Goal: Transaction & Acquisition: Purchase product/service

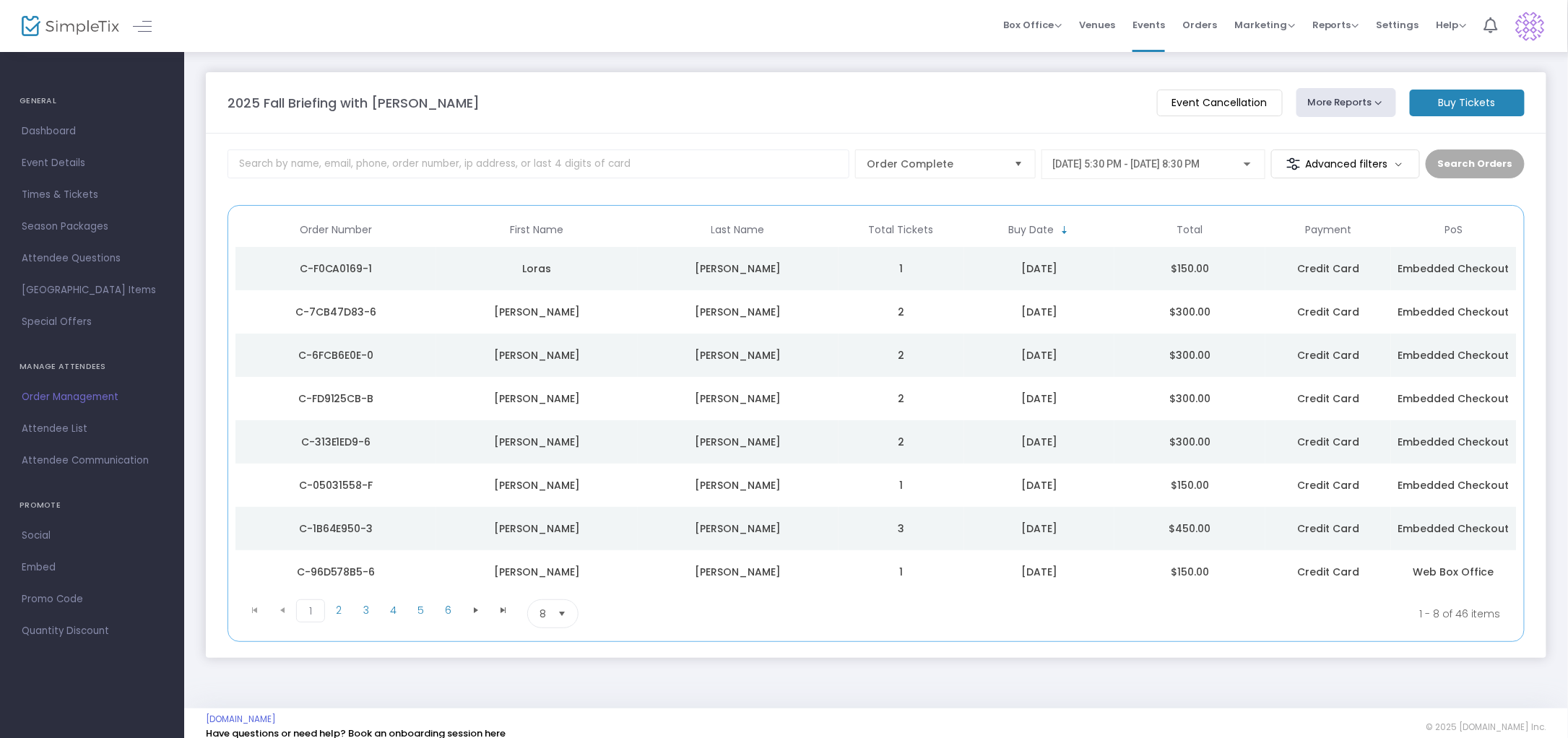
click at [1487, 105] on m-button "Buy Tickets" at bounding box center [1467, 103] width 115 height 27
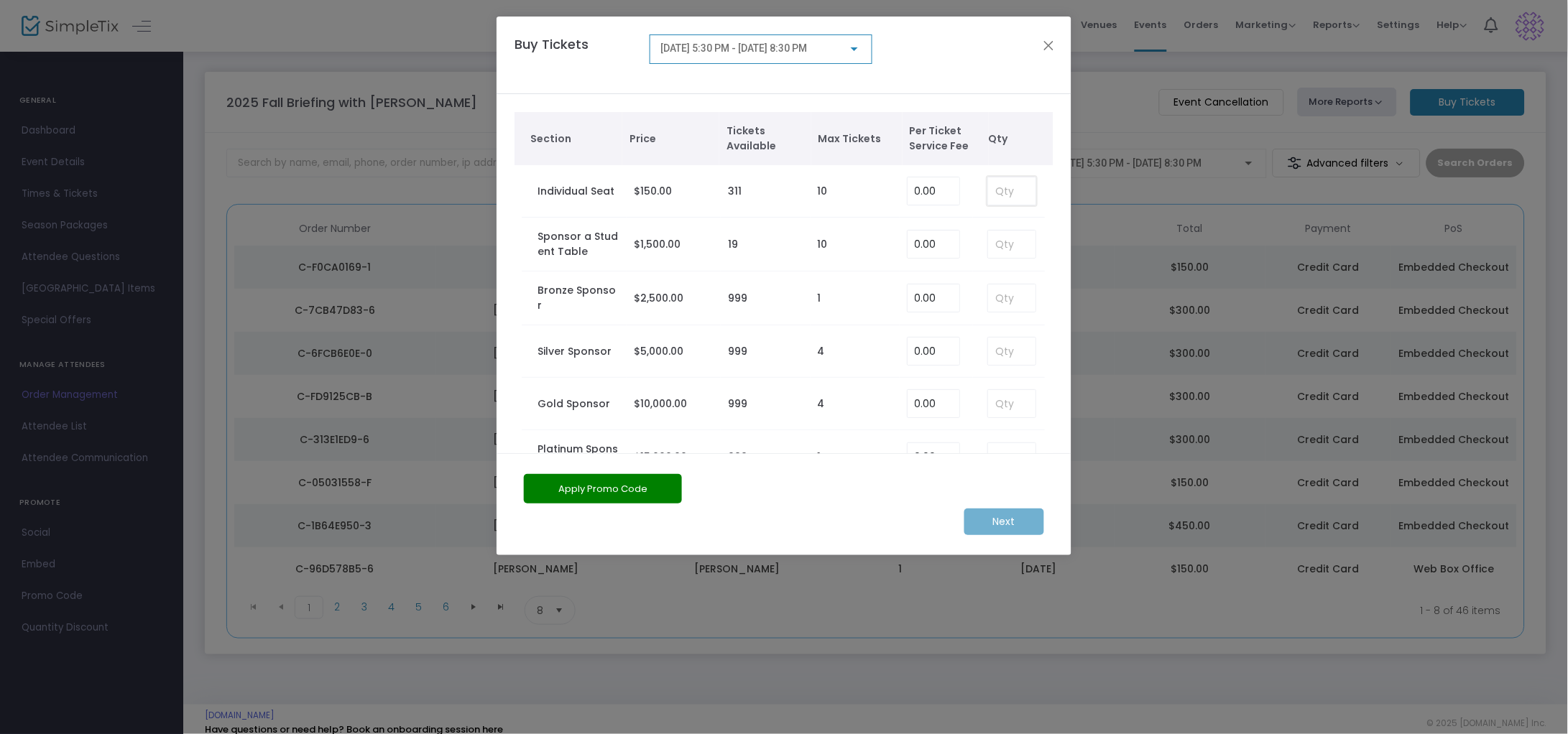
click at [998, 194] on input at bounding box center [1012, 191] width 48 height 27
type input "2"
click at [990, 517] on m-button "Next" at bounding box center [1004, 522] width 80 height 27
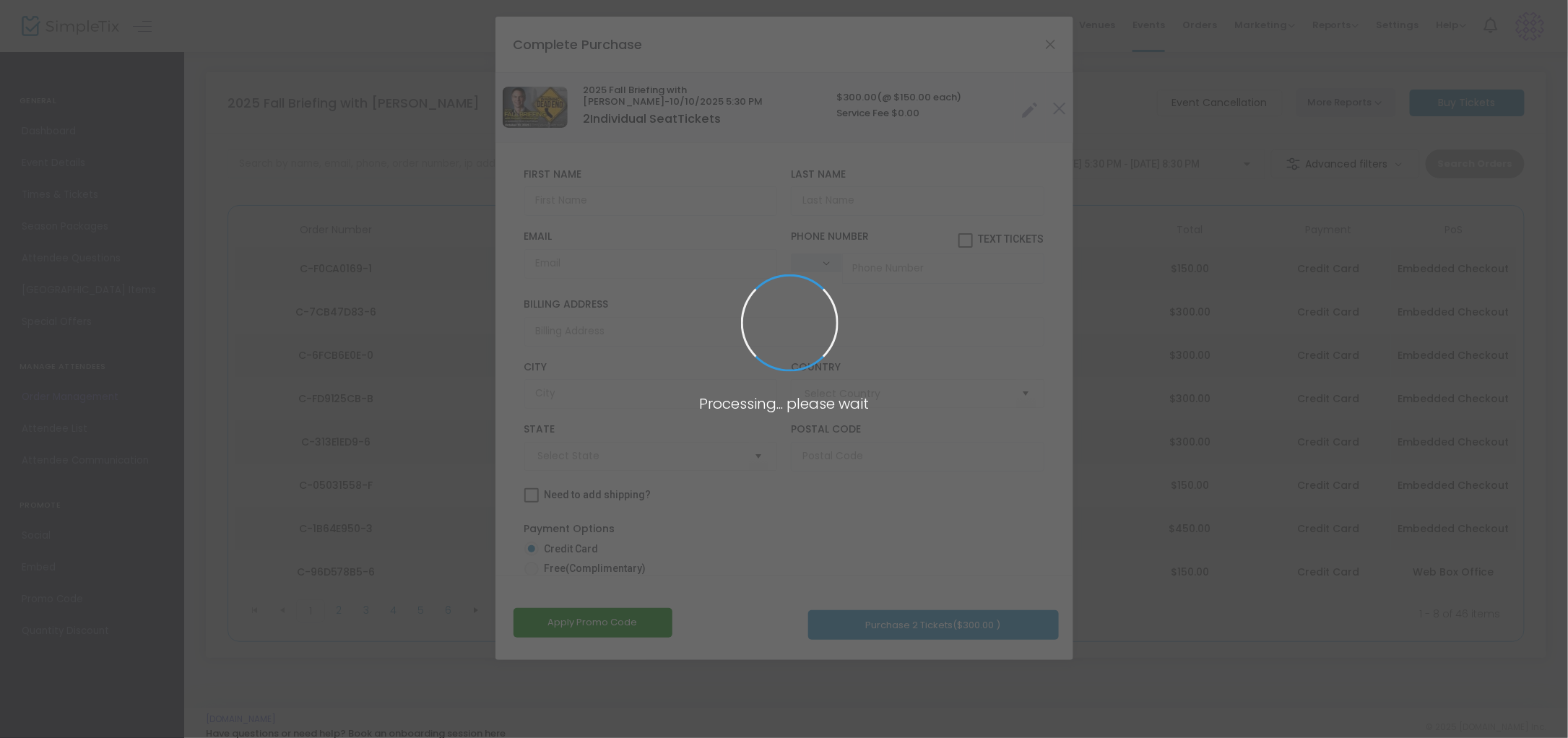
type input "[GEOGRAPHIC_DATA]"
type input "[US_STATE]"
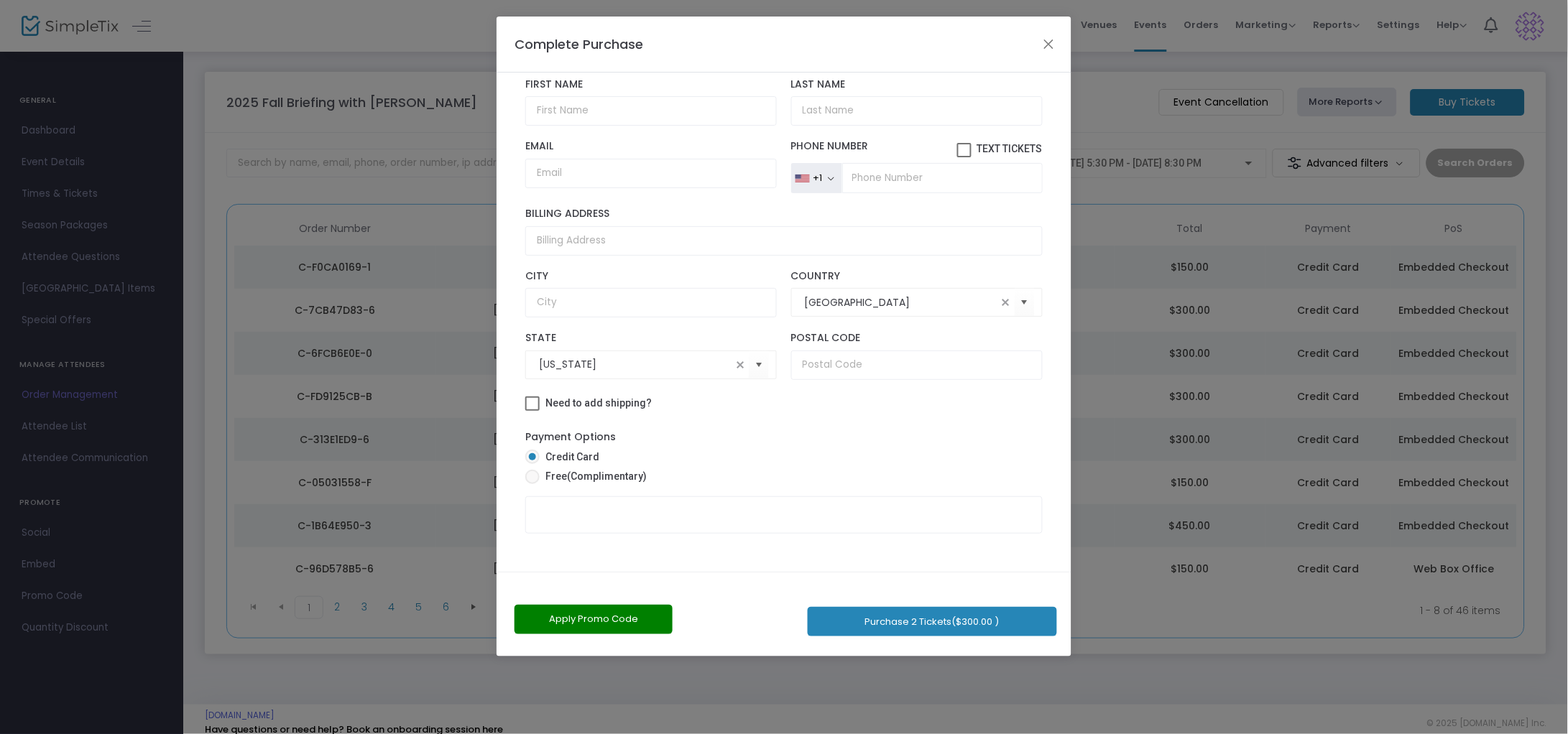
click at [537, 478] on span at bounding box center [532, 477] width 14 height 14
click at [532, 484] on input "Free (Complimentary)" at bounding box center [532, 484] width 1 height 1
radio input "true"
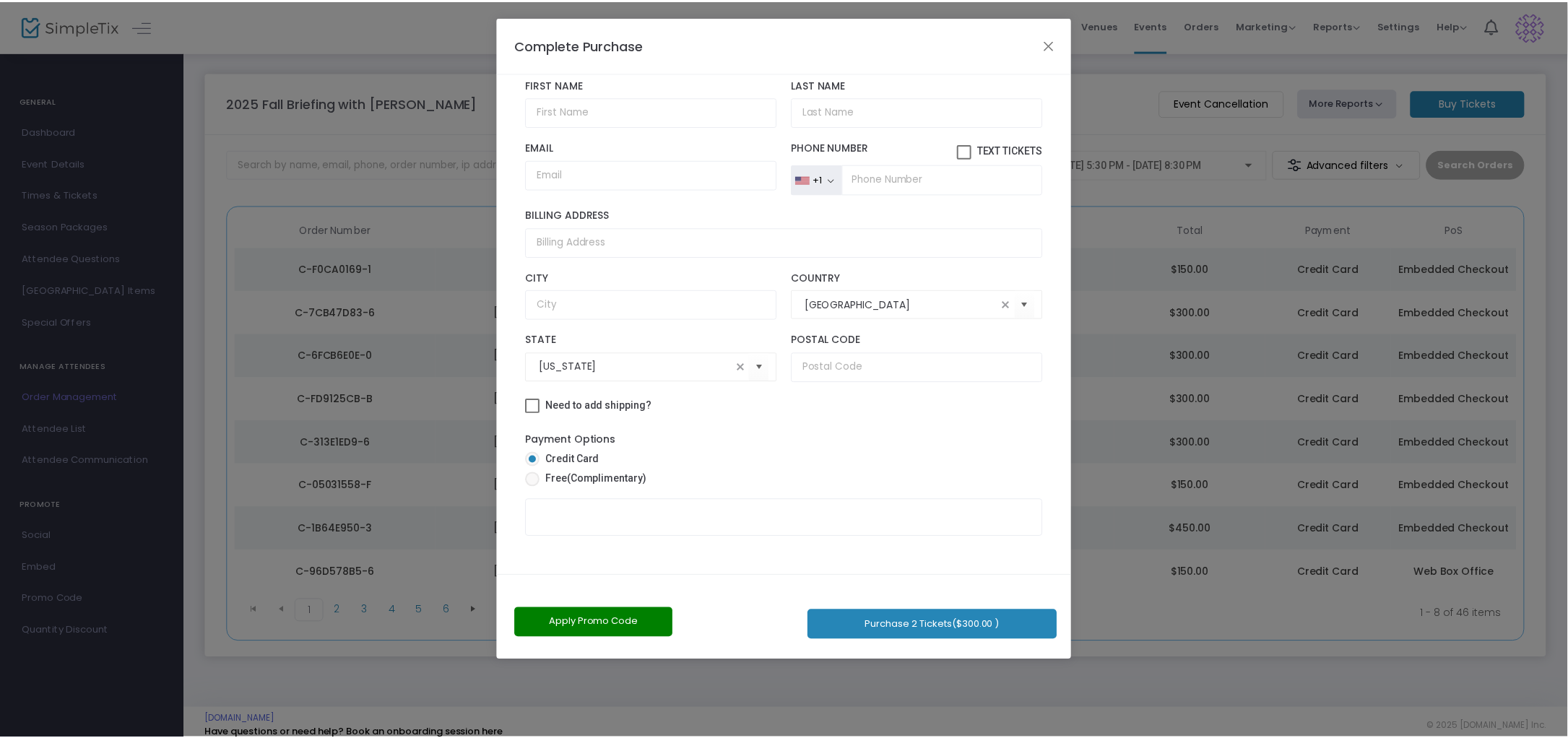
scroll to position [33, 0]
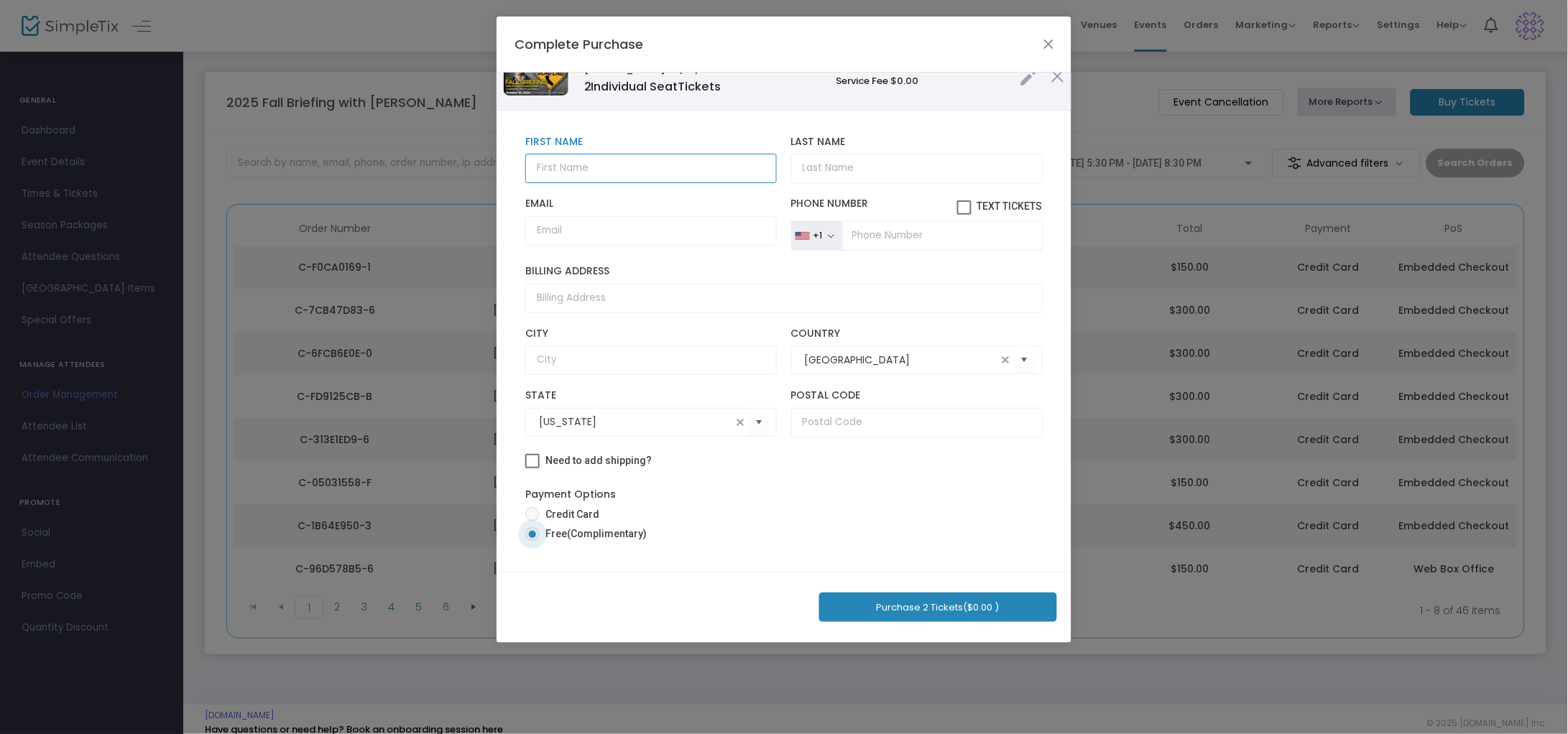
click at [582, 166] on input "text" at bounding box center [651, 168] width 252 height 29
type input "Caleb"
type input "[PERSON_NAME]"
click at [921, 602] on button "Purchase 2 Tickets ($0.00 )" at bounding box center [938, 607] width 238 height 29
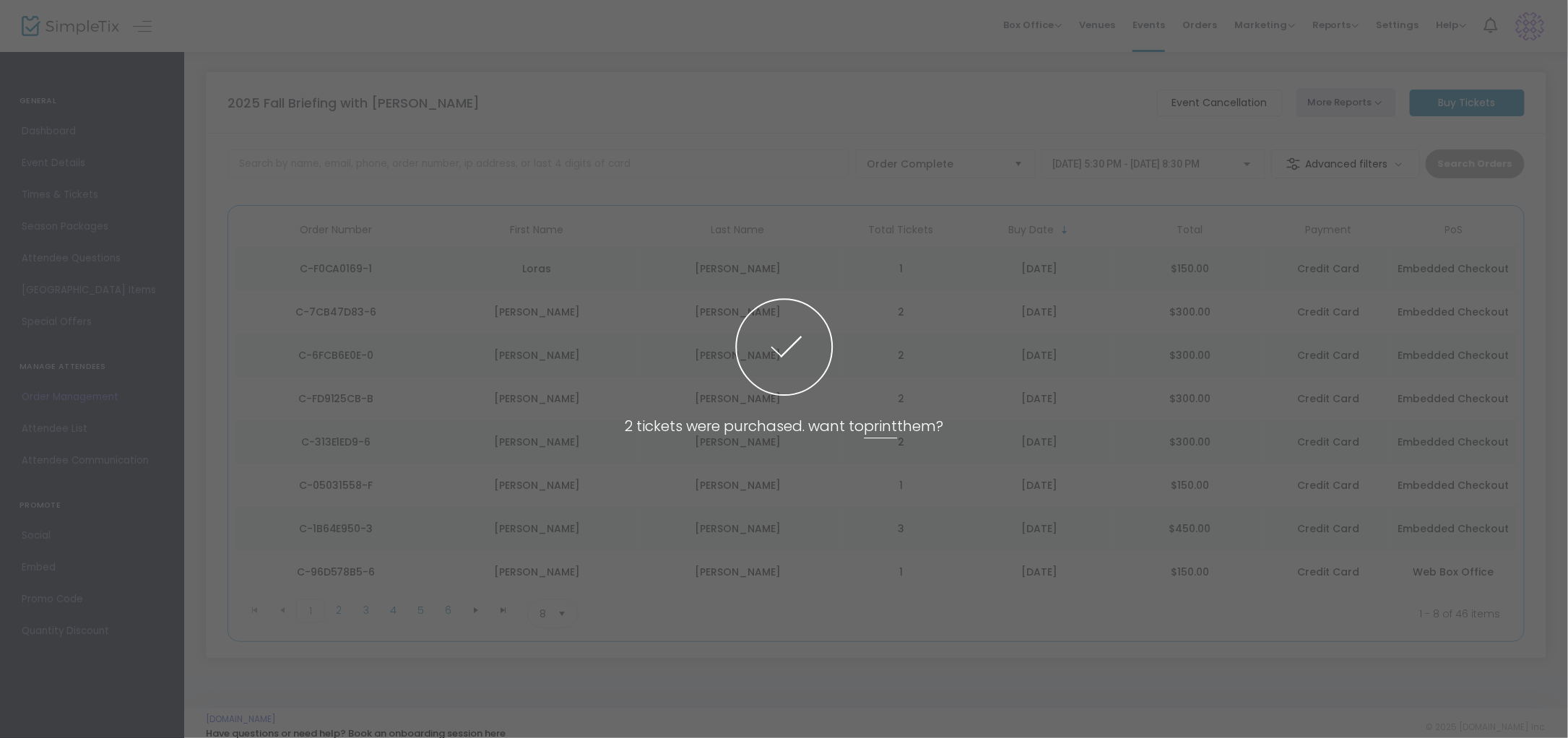
scroll to position [14, 0]
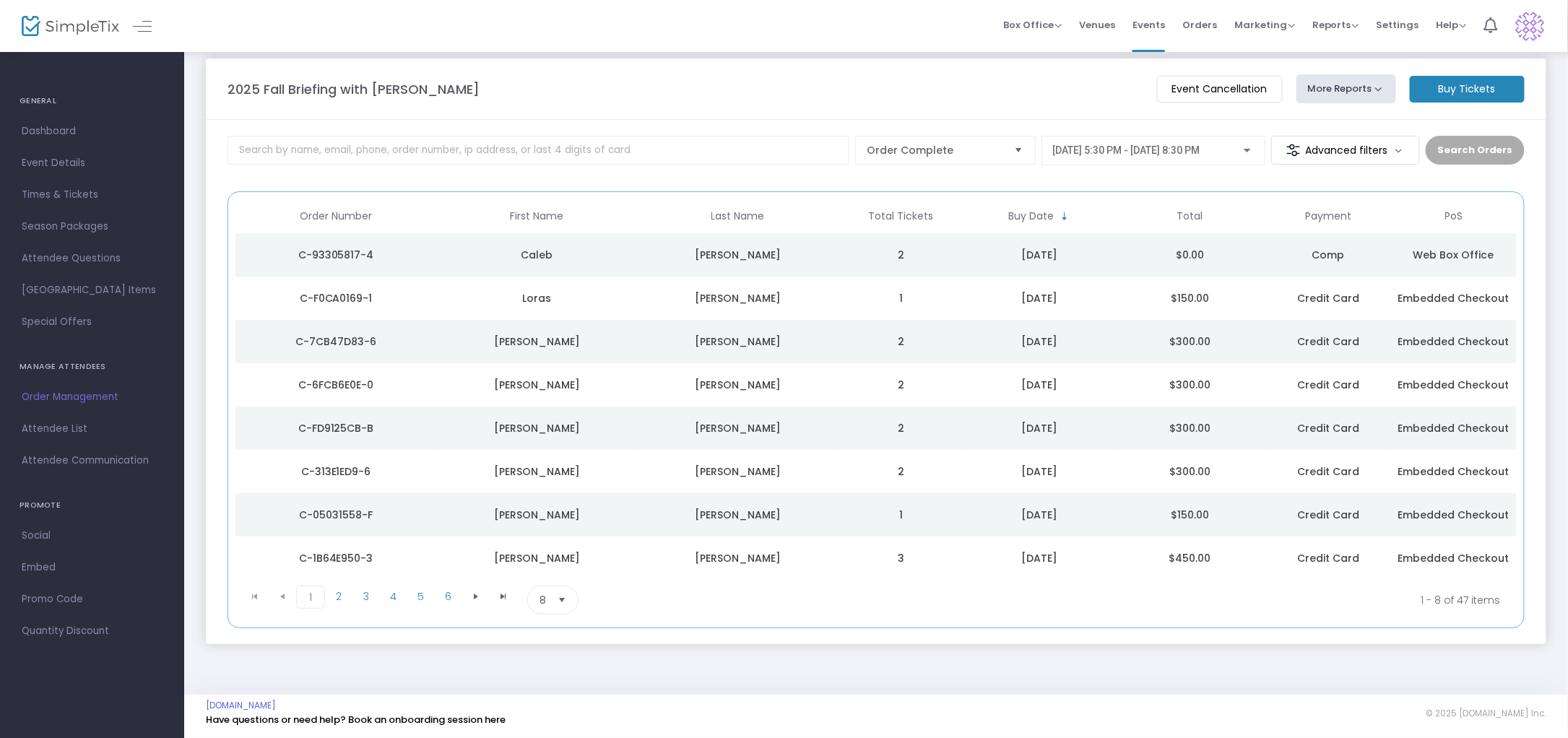
click at [333, 254] on div "C-93305817-4" at bounding box center [335, 255] width 193 height 14
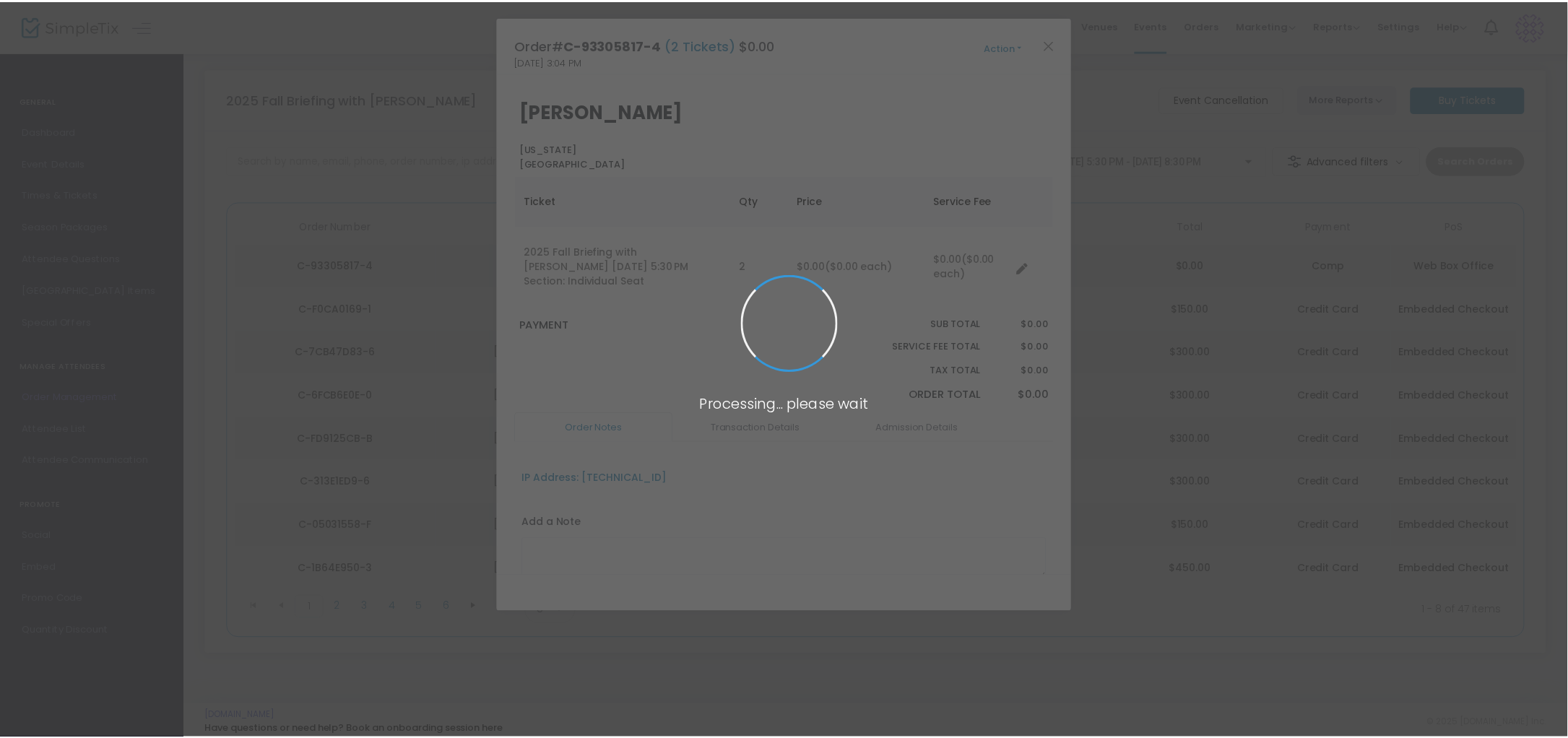
scroll to position [0, 0]
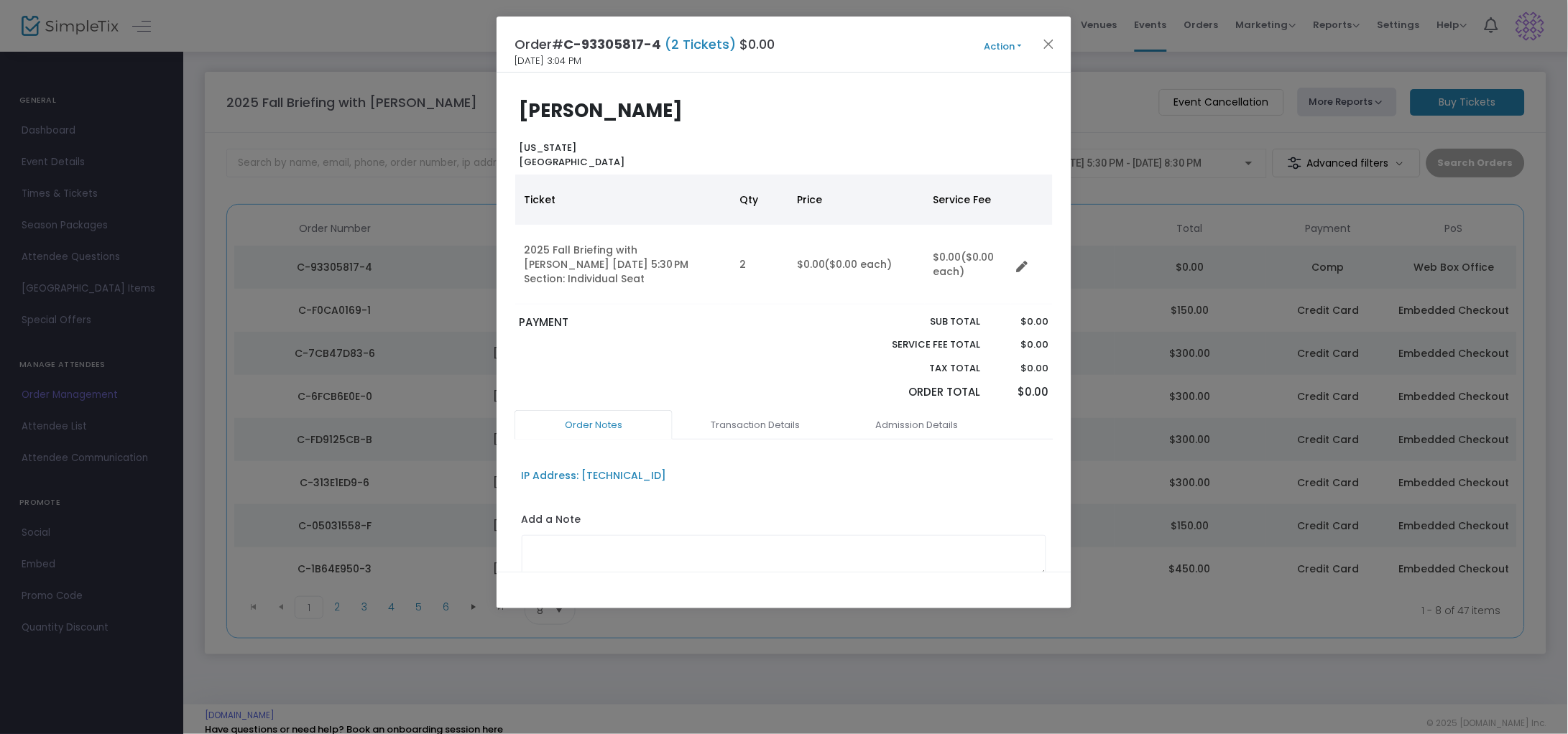
click at [1009, 43] on button "Action" at bounding box center [1003, 47] width 86 height 16
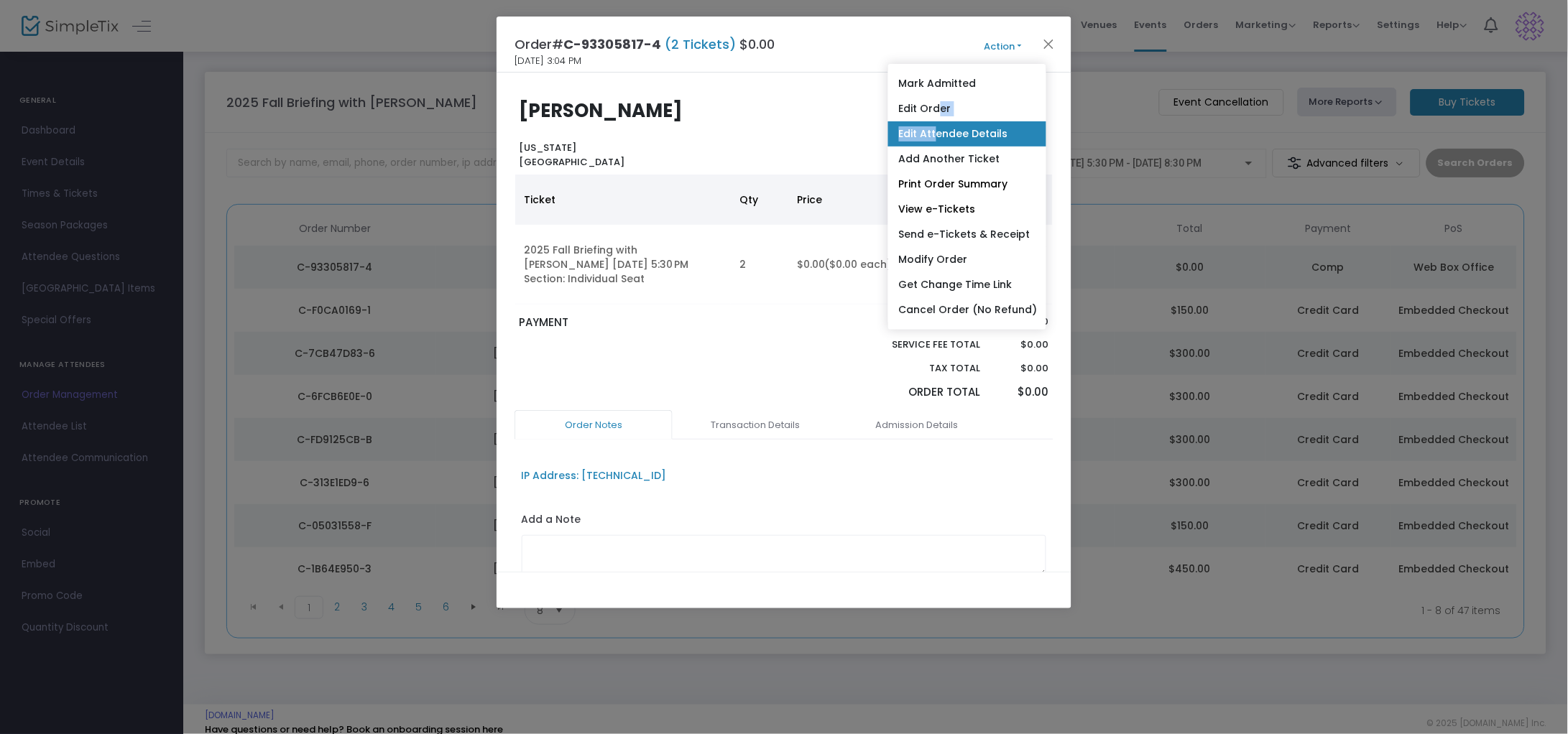
drag, startPoint x: 939, startPoint y: 112, endPoint x: 937, endPoint y: 134, distance: 22.1
click at [937, 134] on ul "Mark Admitted Edit Order Edit Attendee Details Add Another Ticket Print Order S…" at bounding box center [967, 197] width 158 height 266
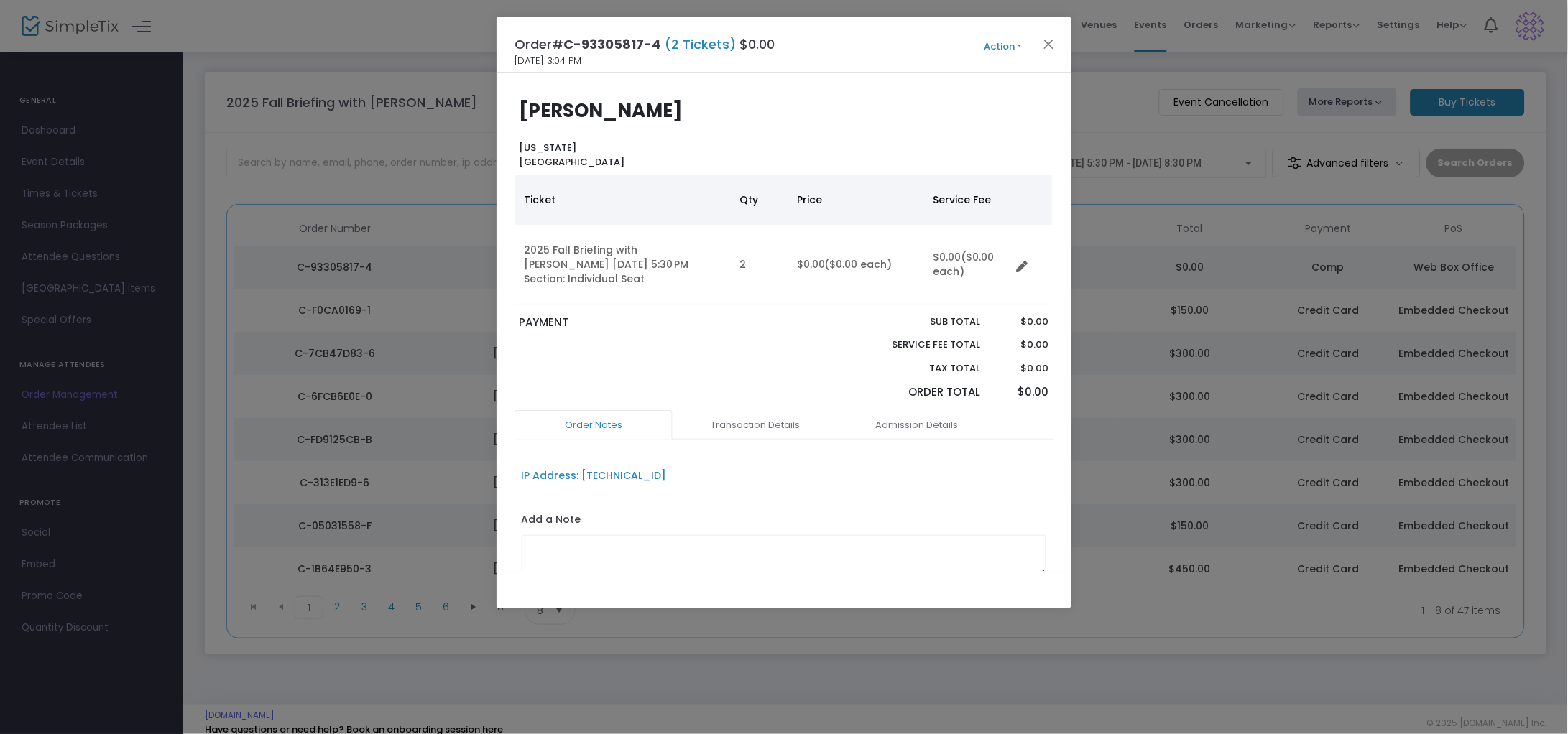
click at [997, 48] on button "Action" at bounding box center [1003, 47] width 86 height 16
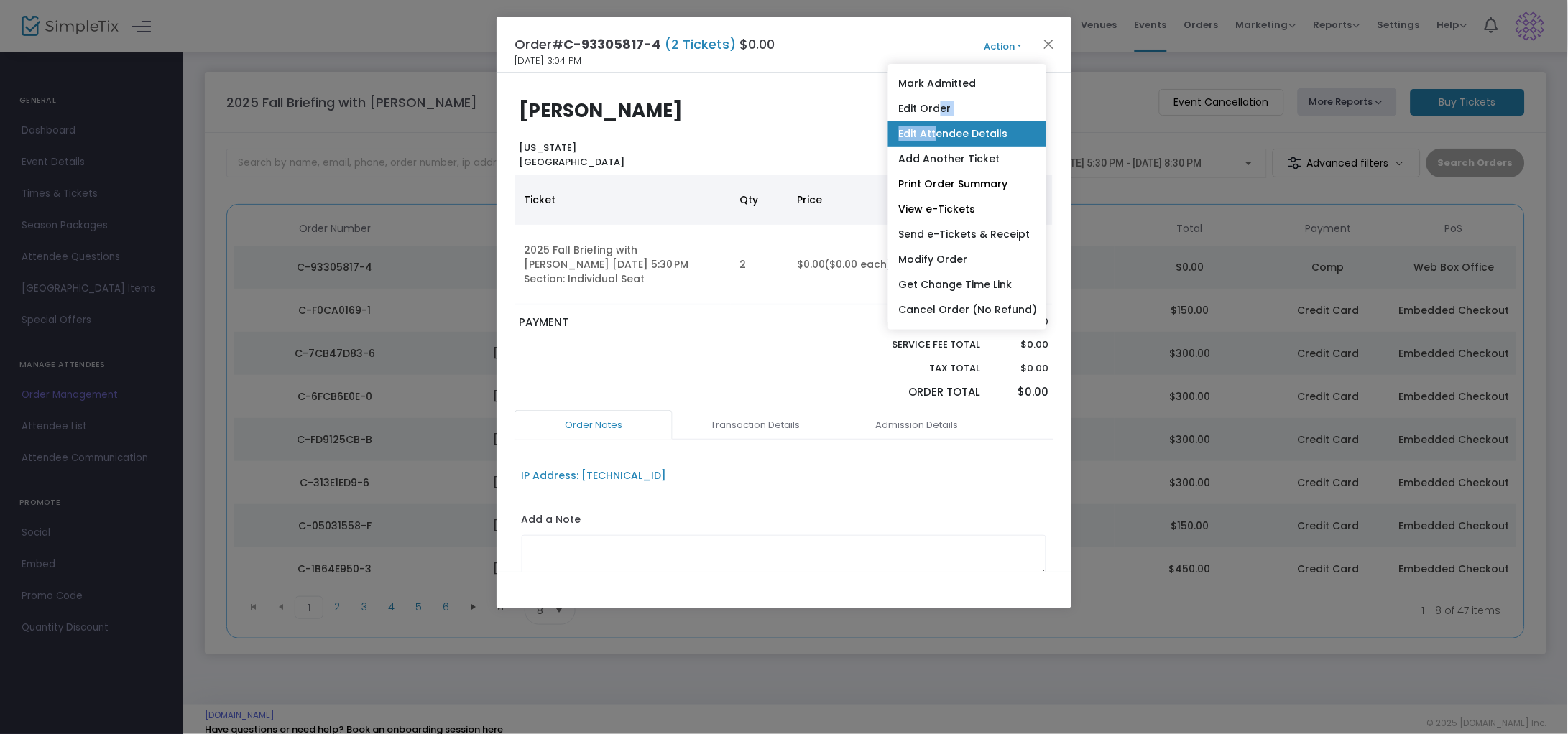
click at [944, 133] on link "Edit Attendee Details" at bounding box center [967, 134] width 158 height 25
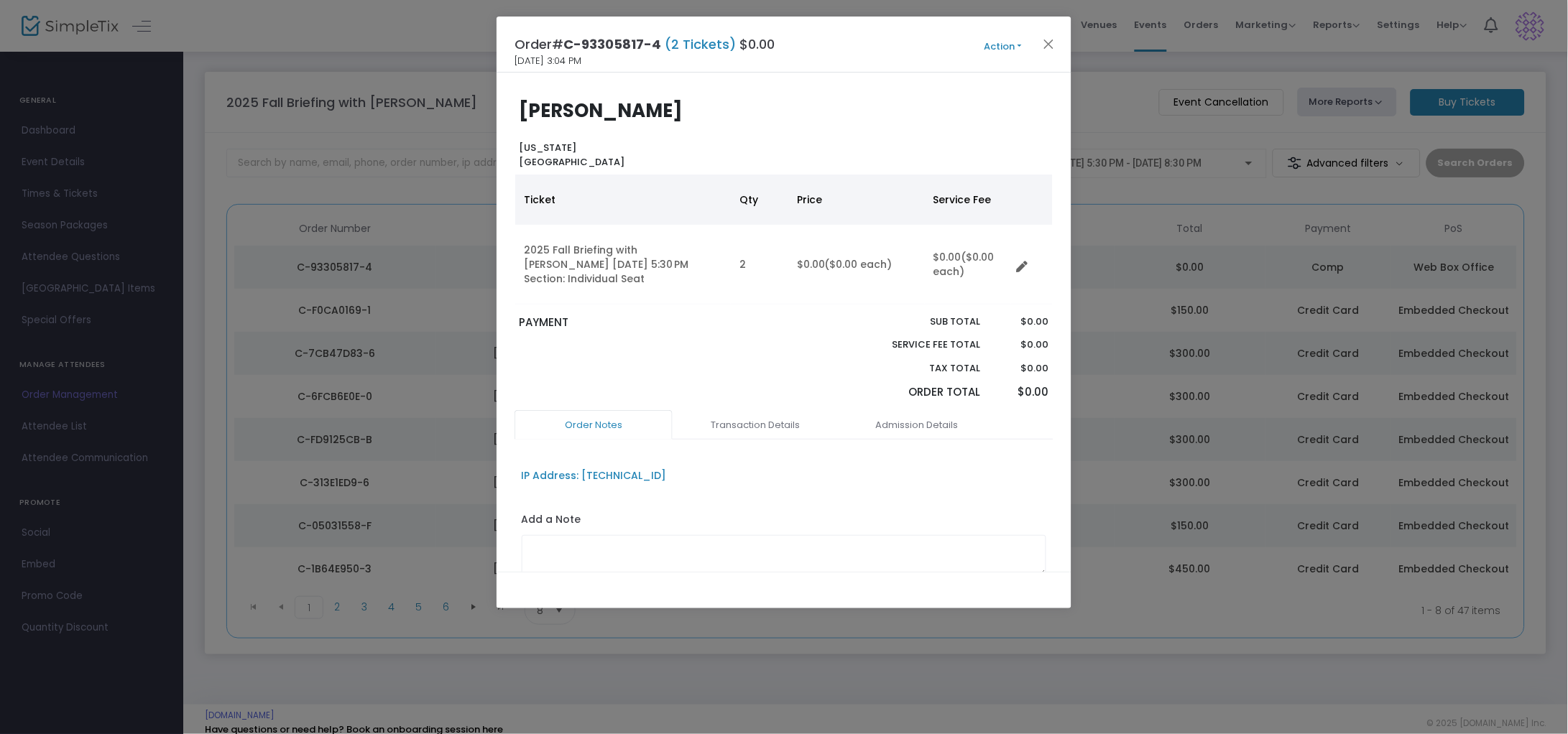
click at [999, 51] on button "Action" at bounding box center [1003, 47] width 86 height 16
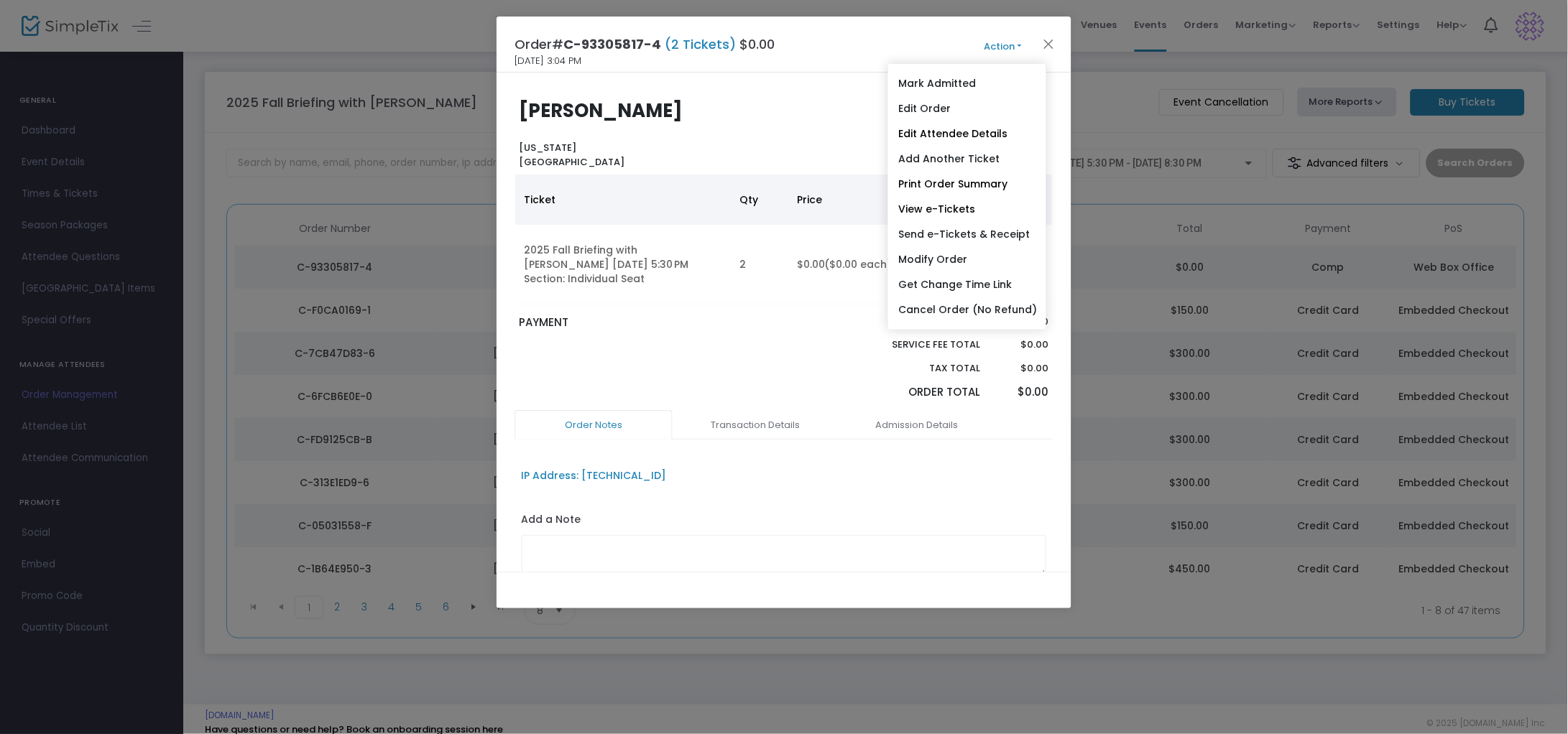
click at [896, 101] on link "Edit Order" at bounding box center [967, 109] width 158 height 25
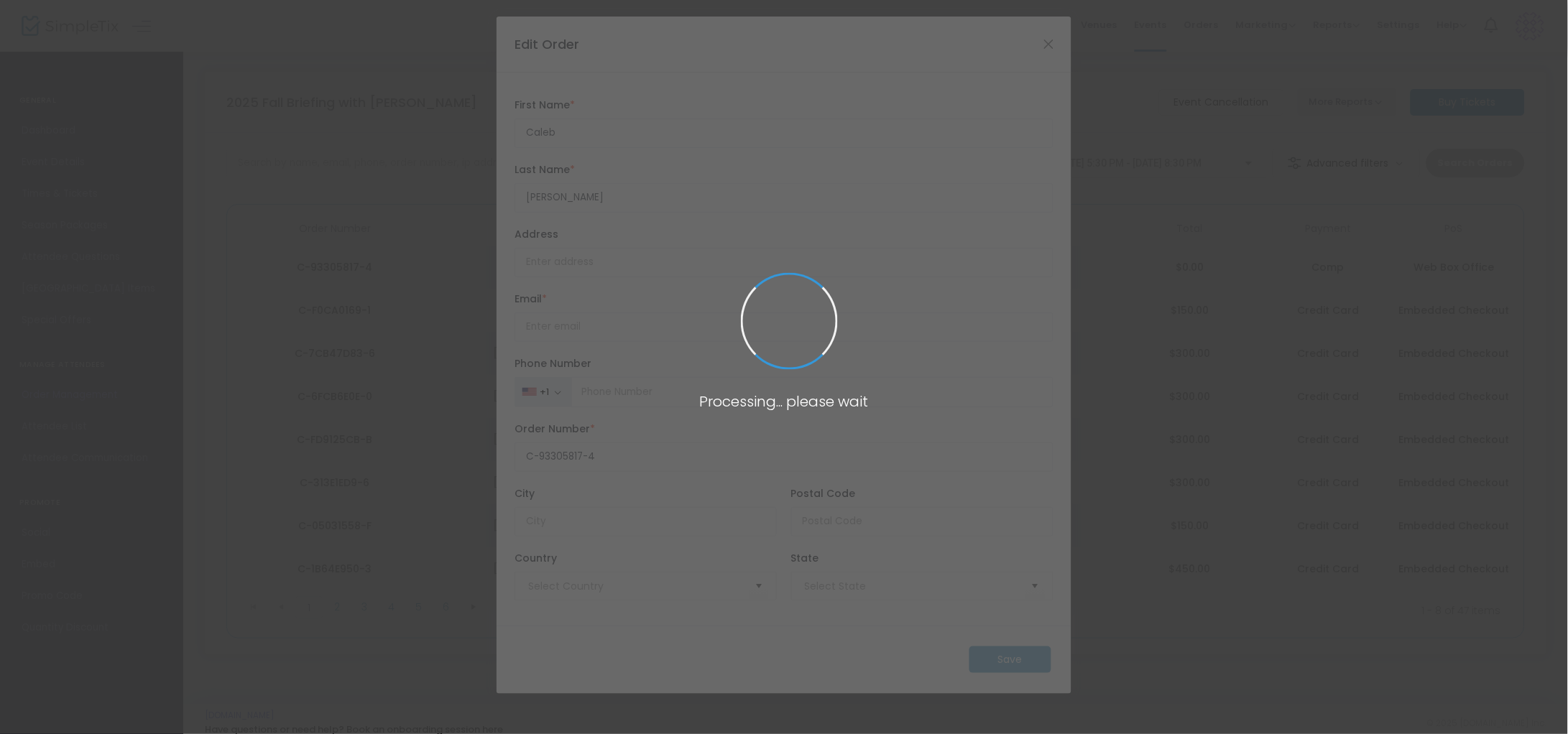
type input "[GEOGRAPHIC_DATA]"
type input "[US_STATE]"
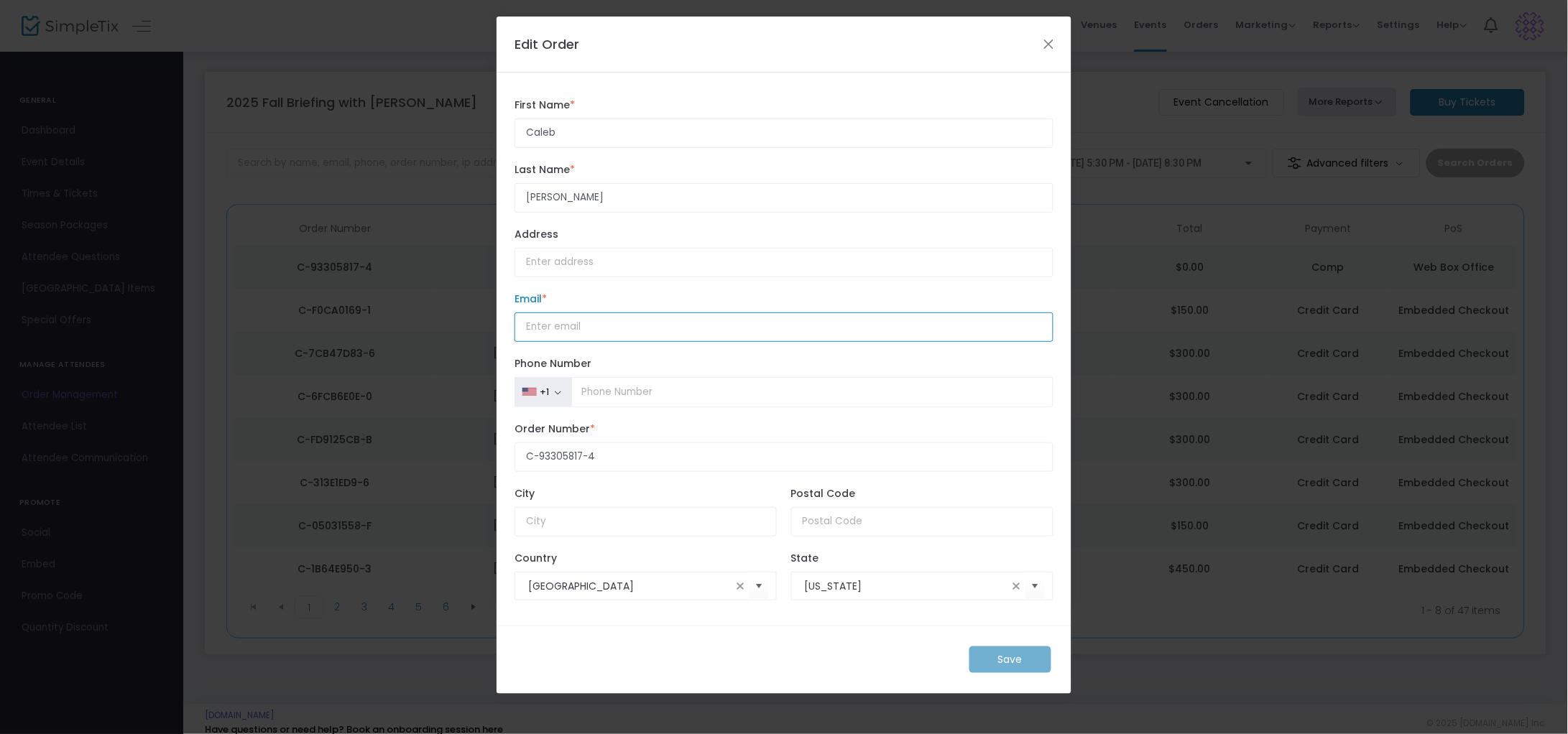
click at [568, 327] on input "How would you like to receive the report? *" at bounding box center [784, 327] width 539 height 29
paste input "[EMAIL_ADDRESS][DOMAIN_NAME]"
type input "[EMAIL_ADDRESS][DOMAIN_NAME]"
click at [1013, 660] on m-button "Save" at bounding box center [1010, 660] width 82 height 27
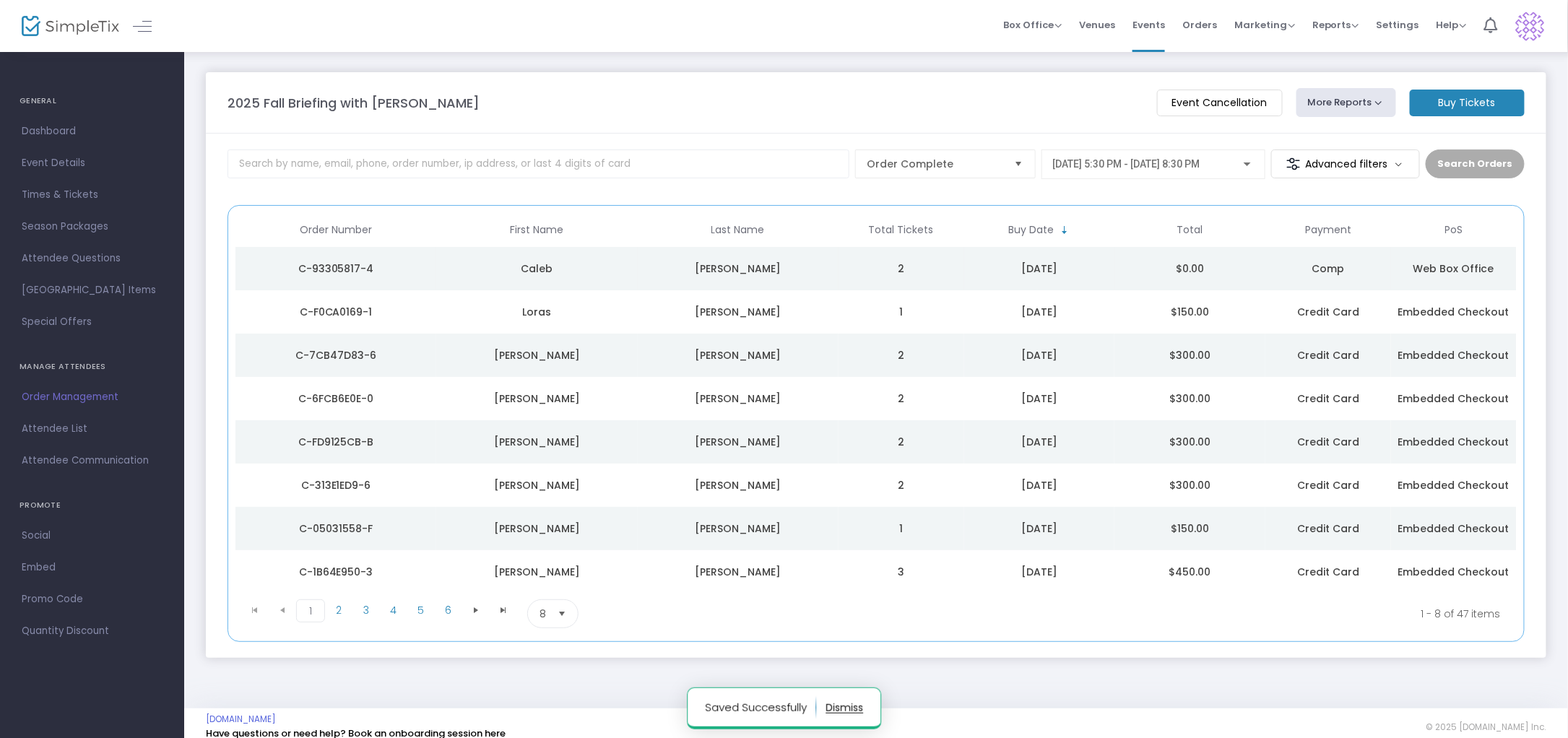
click at [327, 267] on div "C-93305817-4" at bounding box center [335, 268] width 193 height 14
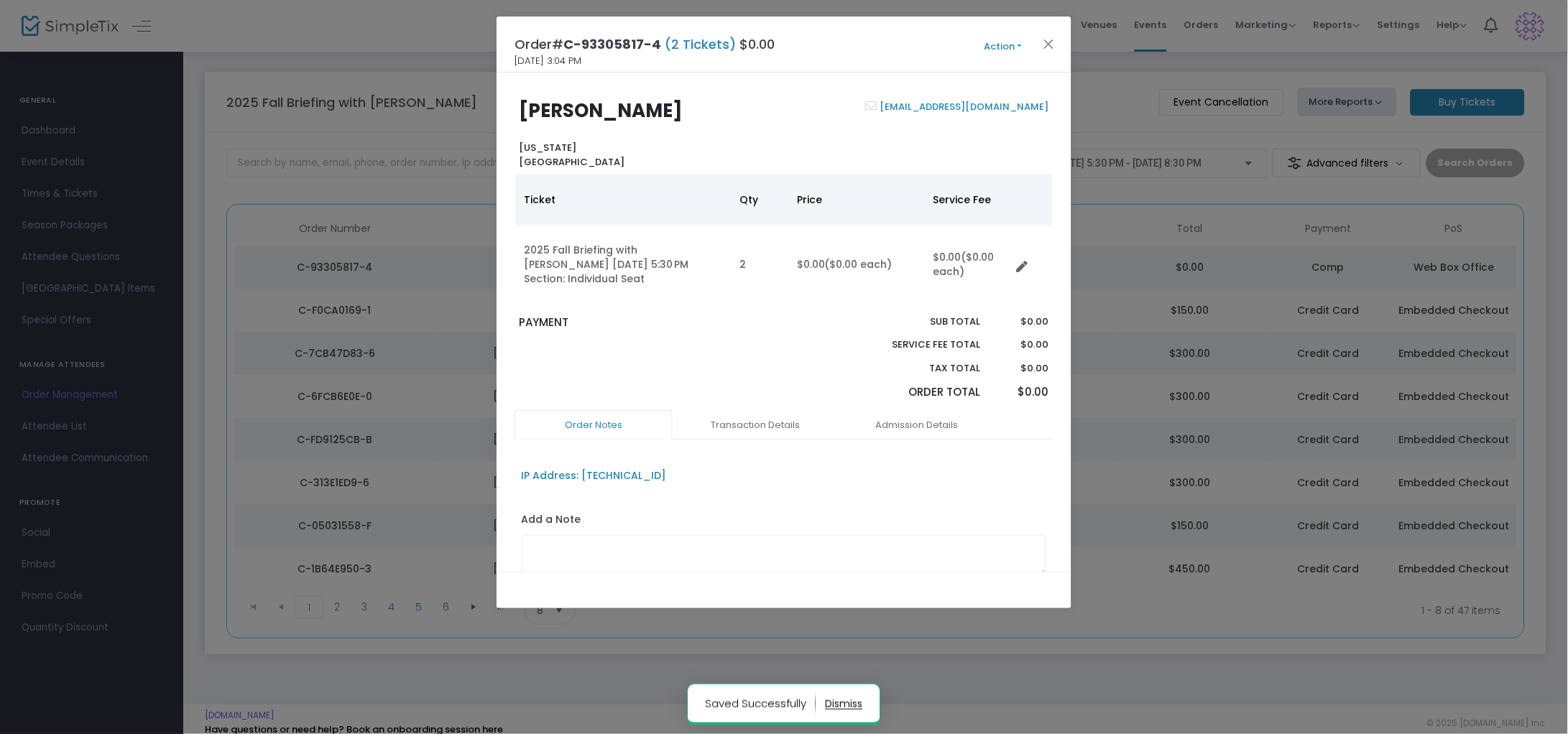
click at [994, 46] on button "Action" at bounding box center [1003, 47] width 86 height 16
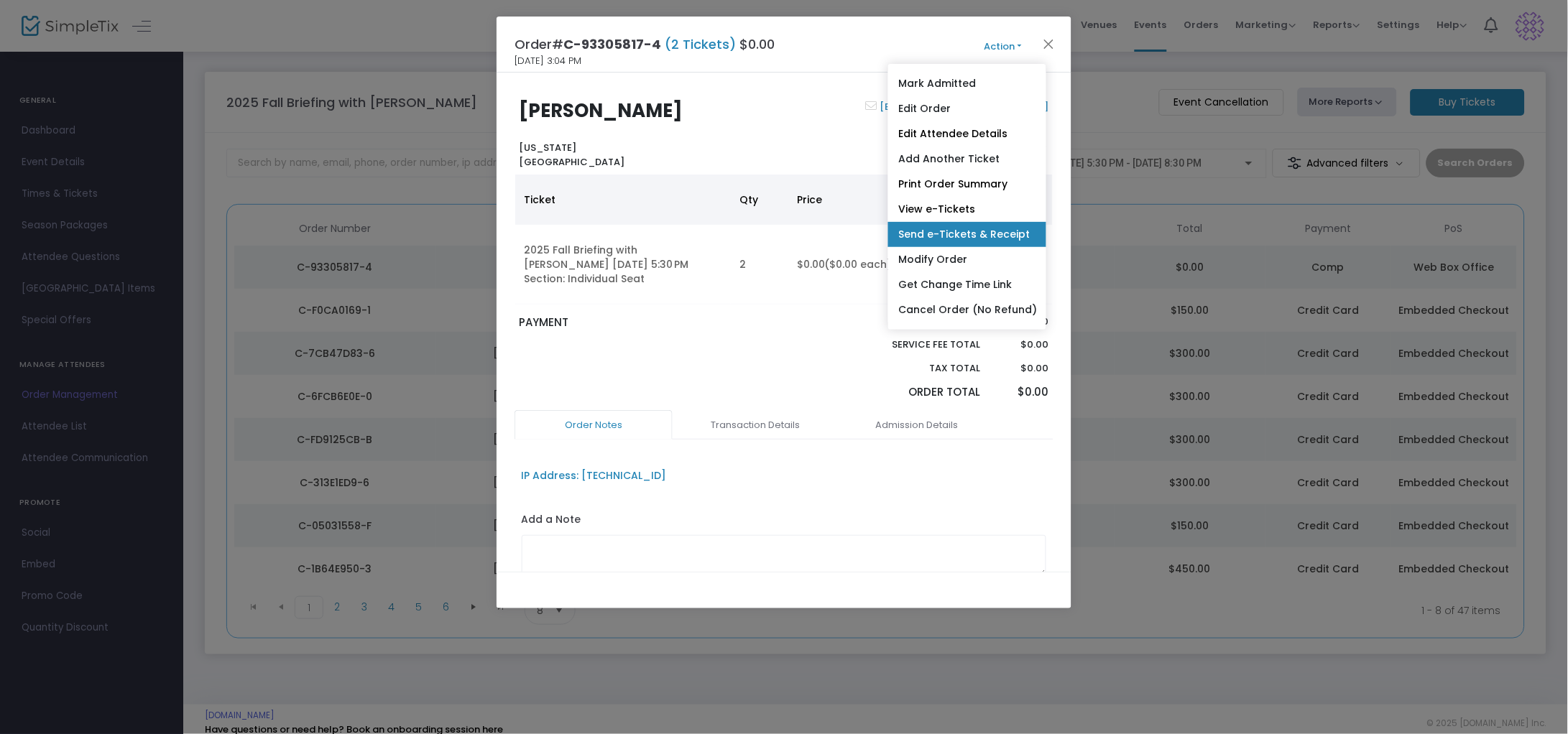
click at [968, 235] on link "Send e-Tickets & Receipt" at bounding box center [967, 234] width 158 height 25
type input "[EMAIL_ADDRESS][DOMAIN_NAME]"
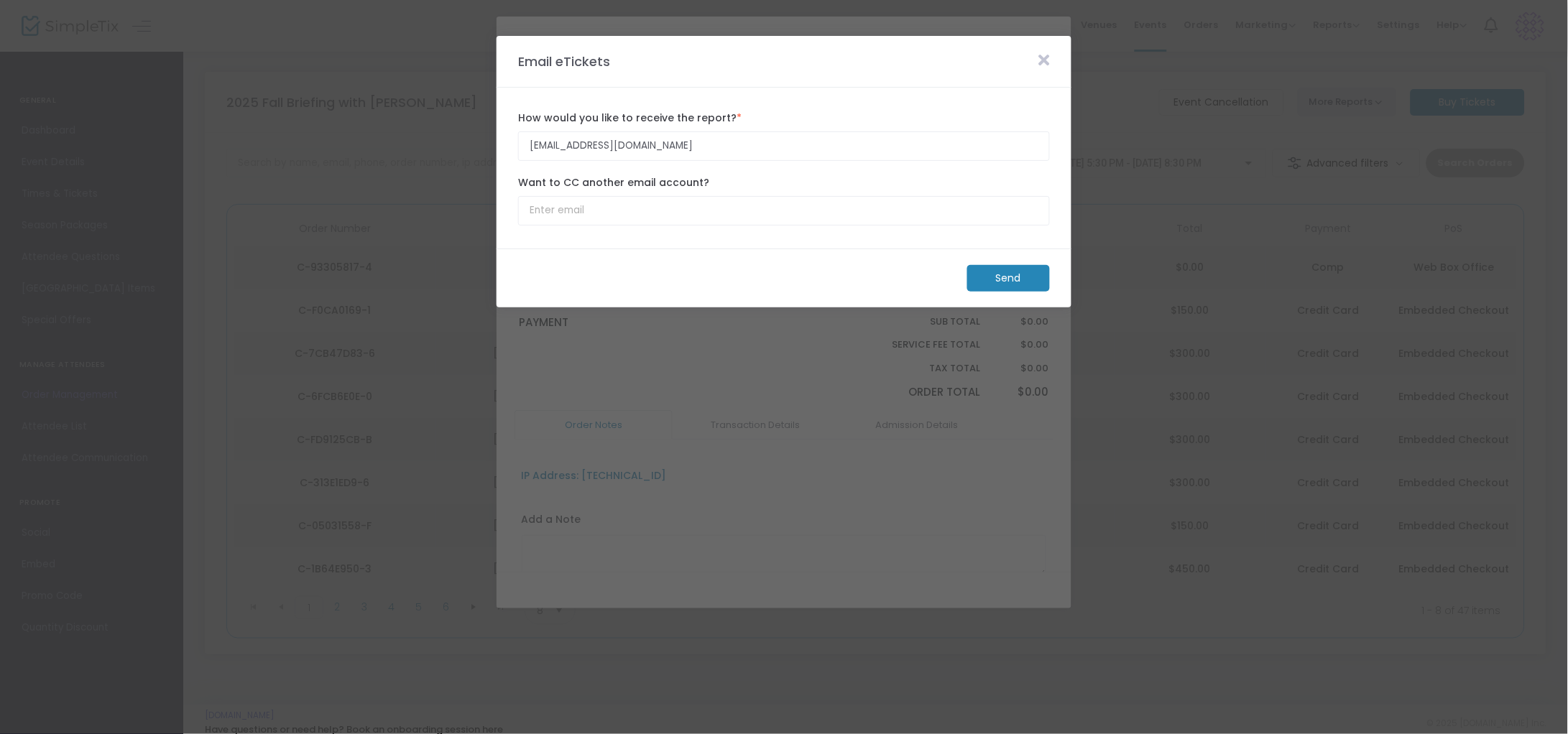
click at [1010, 274] on m-button "Send" at bounding box center [1009, 279] width 82 height 27
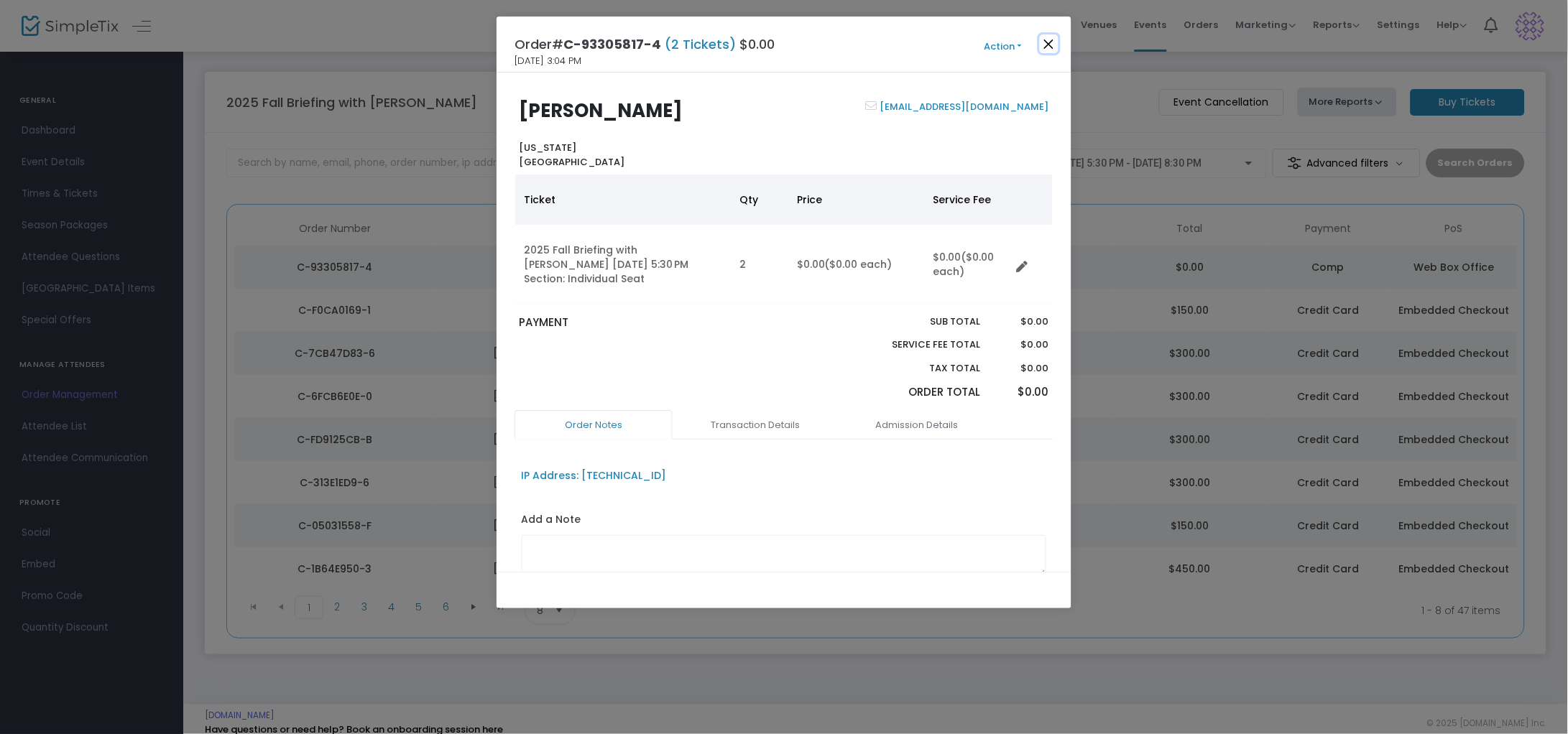
click at [1049, 46] on button "Close" at bounding box center [1050, 44] width 19 height 19
